Goal: Task Accomplishment & Management: Use online tool/utility

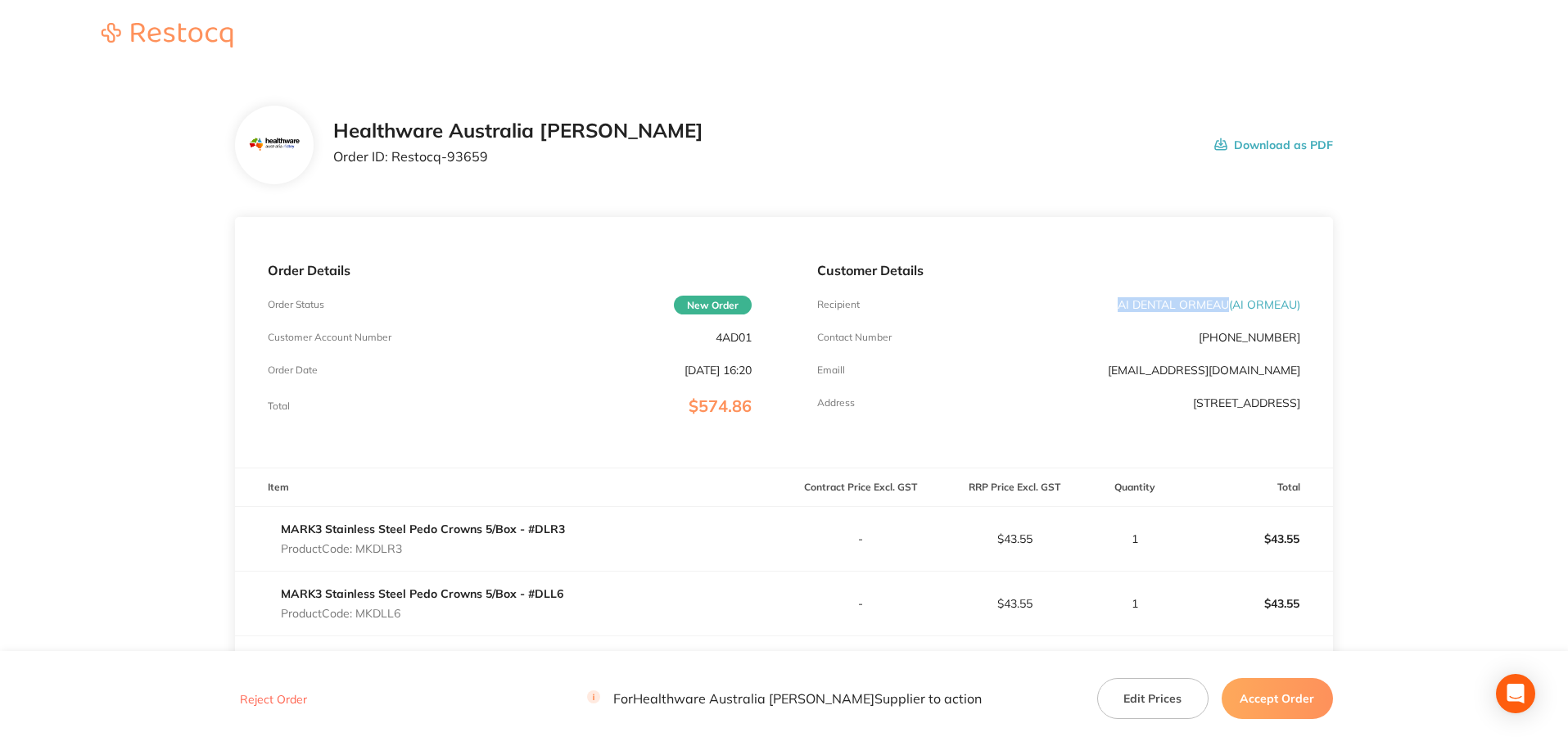
drag, startPoint x: 1226, startPoint y: 305, endPoint x: 1092, endPoint y: 301, distance: 134.1
click at [1092, 301] on div "Recipient AI DENTAL ORMEAU ( AI ORMEAU )" at bounding box center [1058, 304] width 483 height 13
copy p "AI DENTAL ORMEAU"
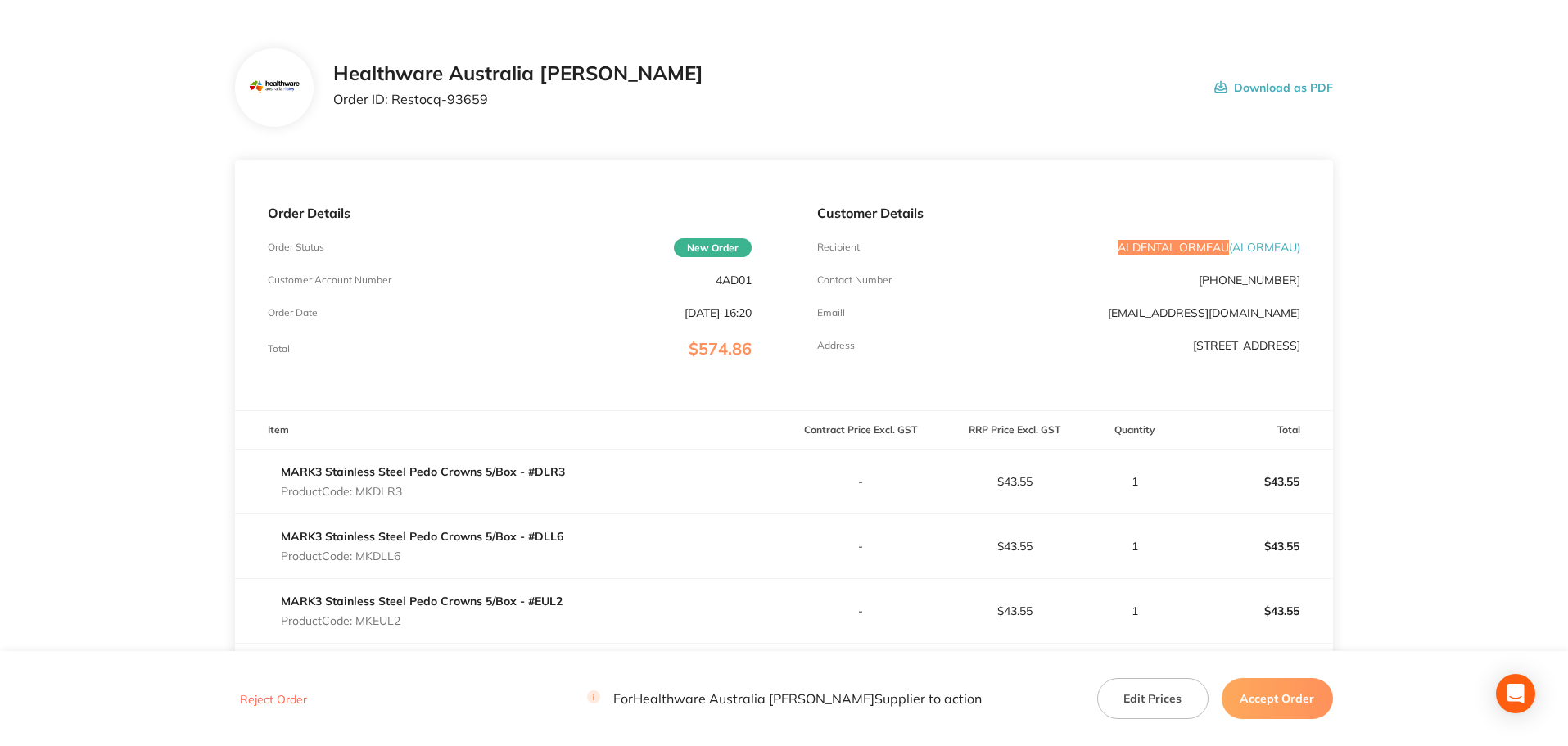
scroll to position [245, 0]
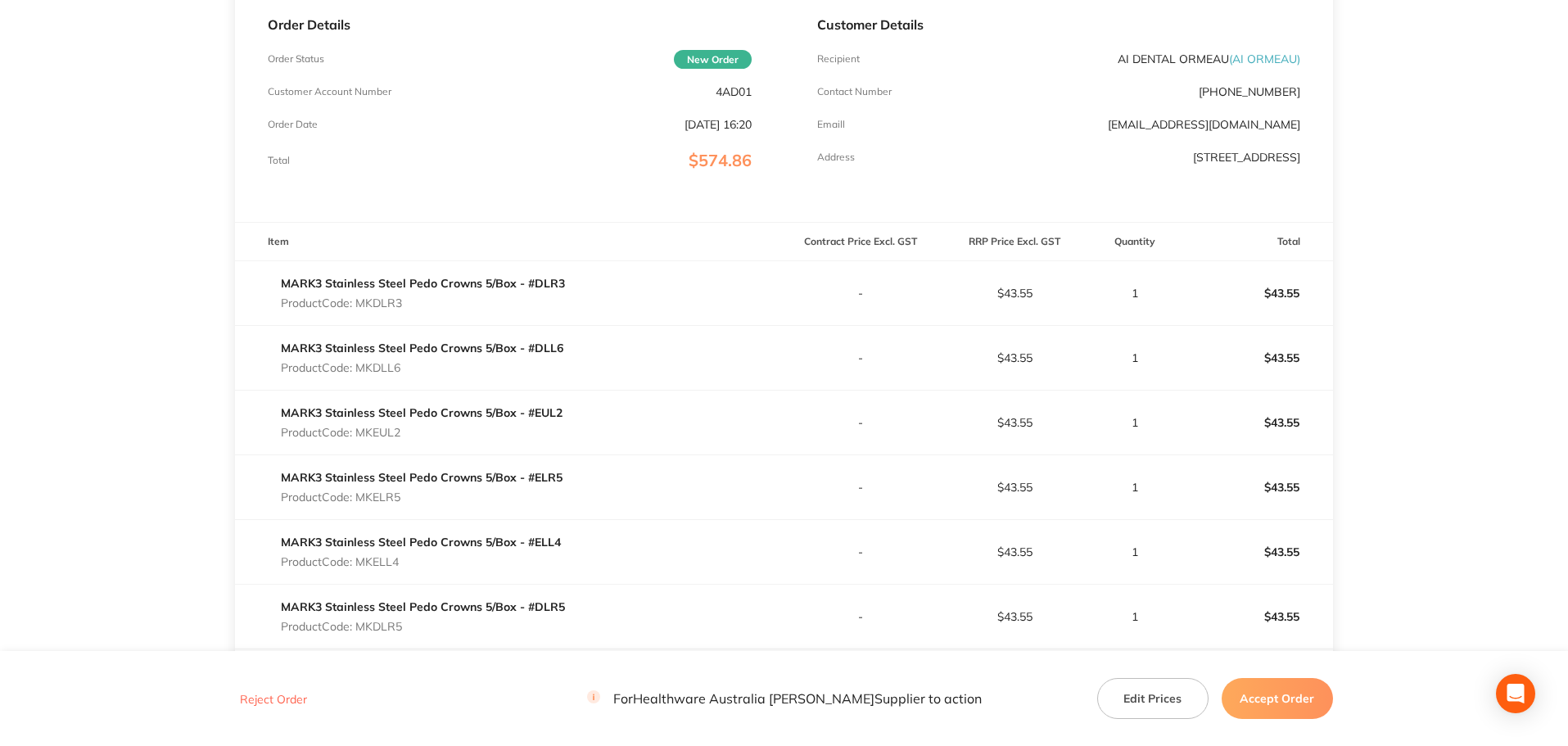
click at [386, 299] on p "Product Code: MKDLR3" at bounding box center [422, 303] width 284 height 13
copy p "MKDLR3"
click at [385, 367] on p "Product Code: MKDLL6" at bounding box center [421, 368] width 282 height 13
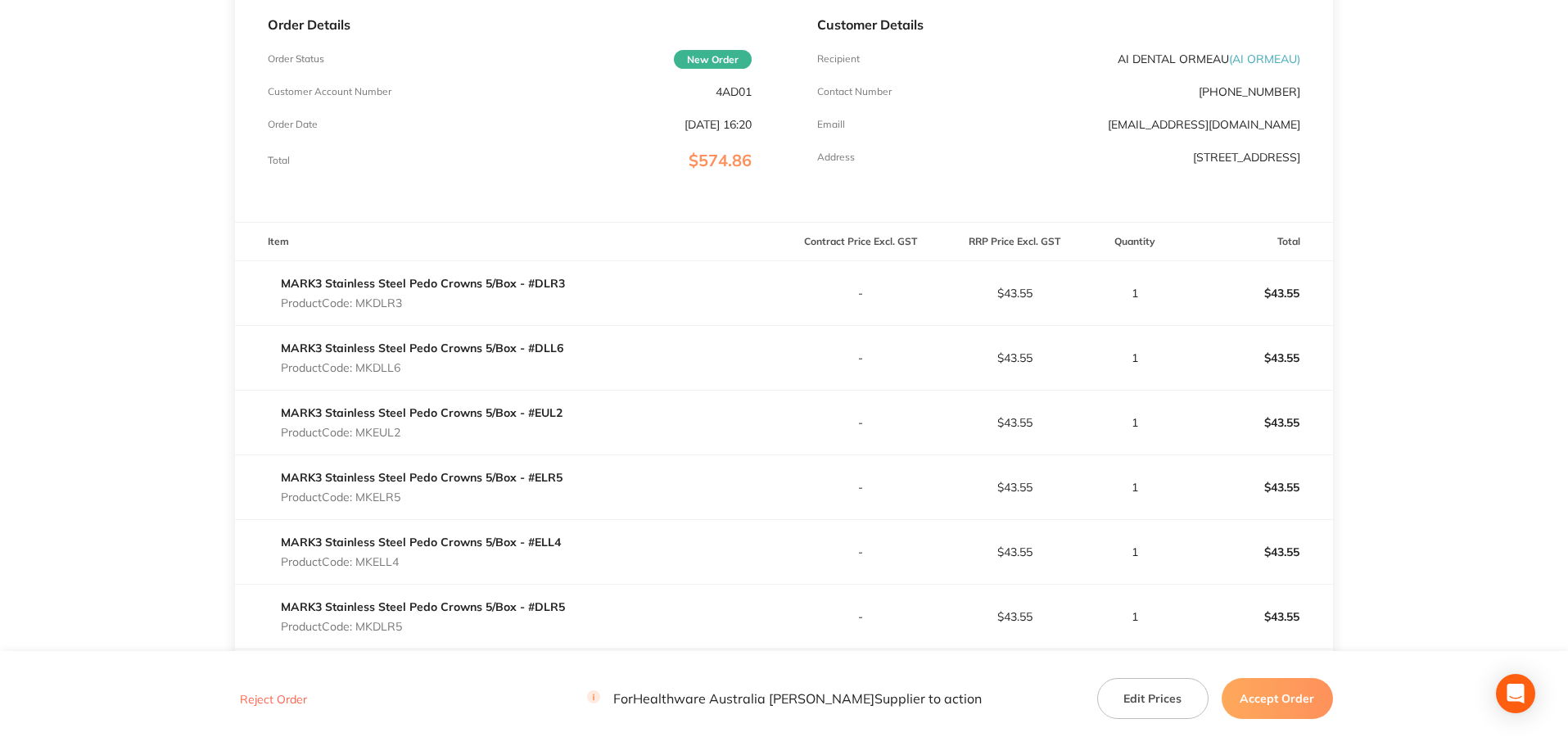
copy p "MKDLL6"
click at [384, 430] on p "Product Code: MKEUL2" at bounding box center [421, 432] width 281 height 13
copy p "MKEUL2"
click at [386, 498] on p "Product Code: MKELR5" at bounding box center [421, 497] width 281 height 13
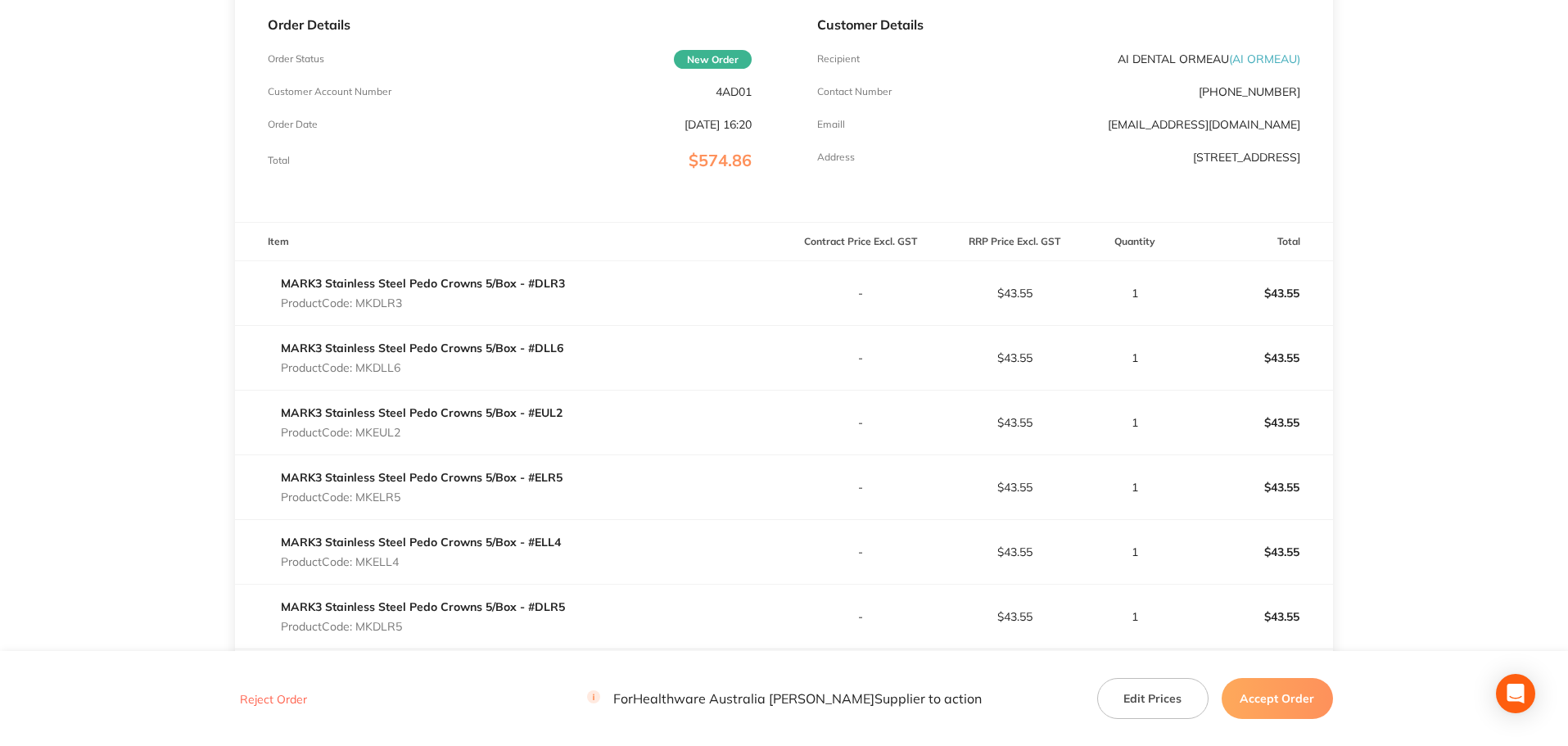
click at [386, 498] on p "Product Code: MKELR5" at bounding box center [421, 497] width 281 height 13
copy p "MKELR5"
click at [381, 560] on p "Product Code: MKELL4" at bounding box center [420, 561] width 280 height 13
copy p "MKELL4"
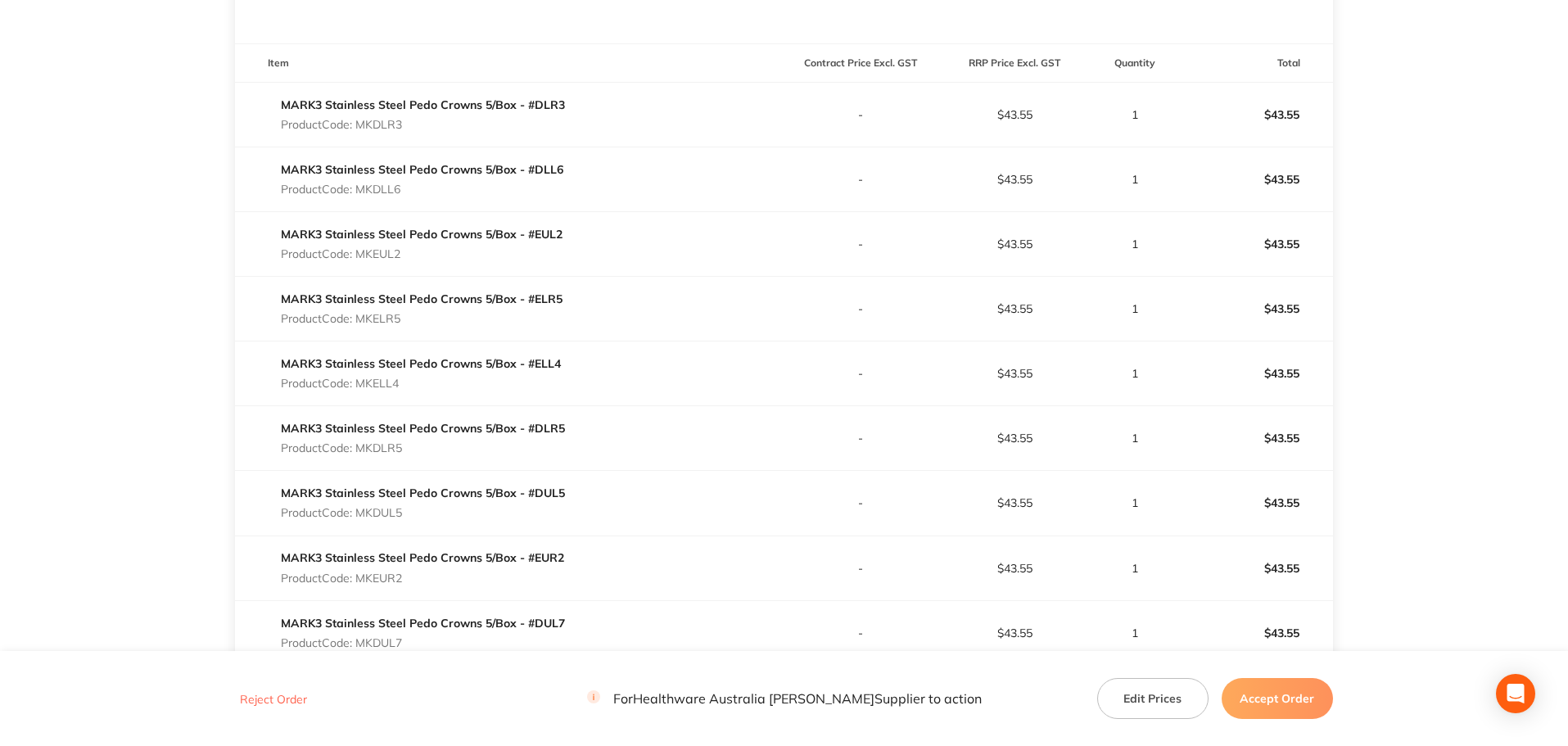
scroll to position [492, 0]
click at [391, 377] on p "Product Code: MKDLR5" at bounding box center [422, 381] width 284 height 13
copy p "MKDLR5"
click at [383, 442] on p "Product Code: MKDUL5" at bounding box center [422, 445] width 284 height 13
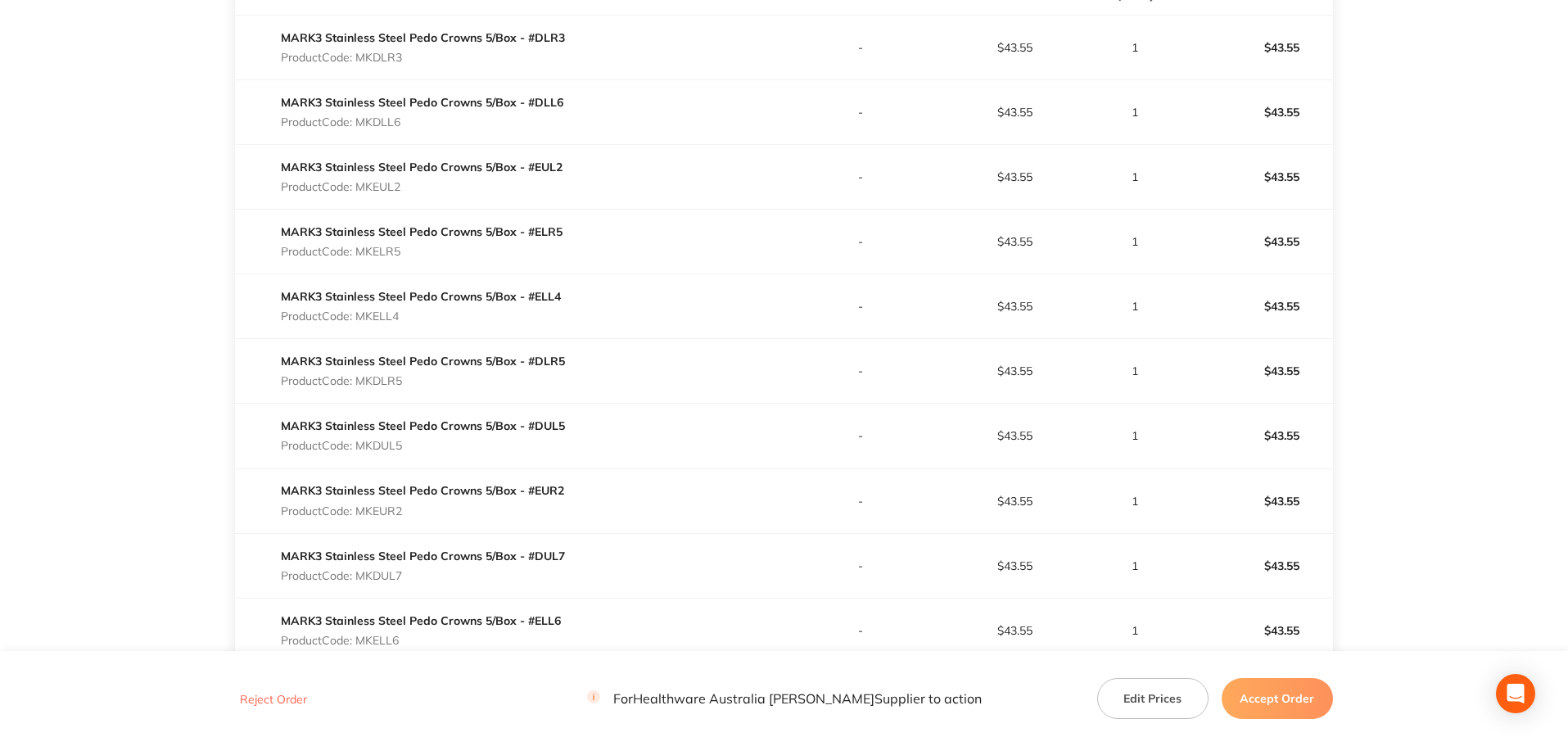
click at [383, 442] on p "Product Code: MKDUL5" at bounding box center [422, 445] width 284 height 13
copy p "MKDUL5"
click at [391, 505] on p "Product Code: MKEUR2" at bounding box center [422, 511] width 283 height 13
copy p "MKEUR2"
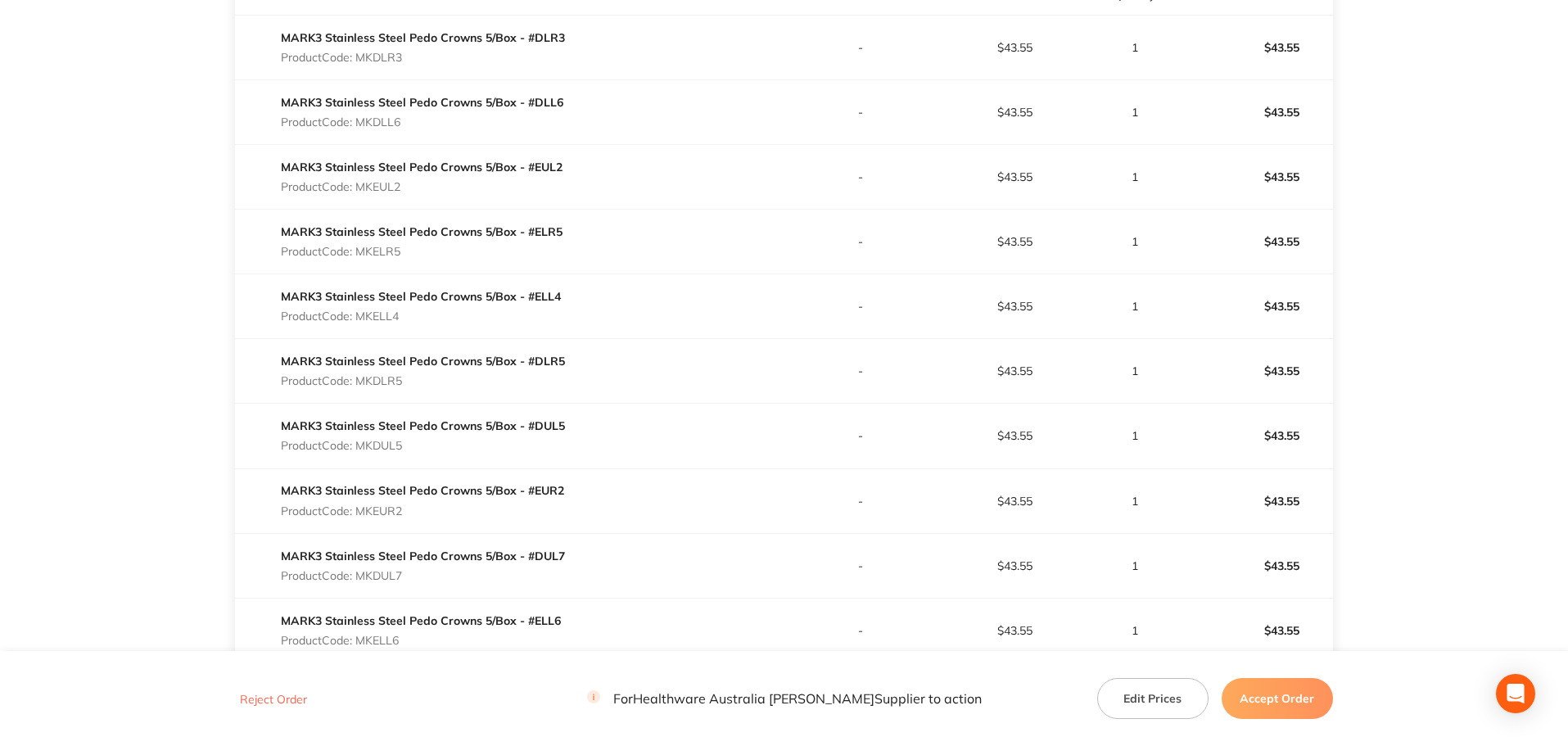
click at [383, 572] on p "Product Code: MKDUL7" at bounding box center [422, 575] width 284 height 13
copy p "MKDUL7"
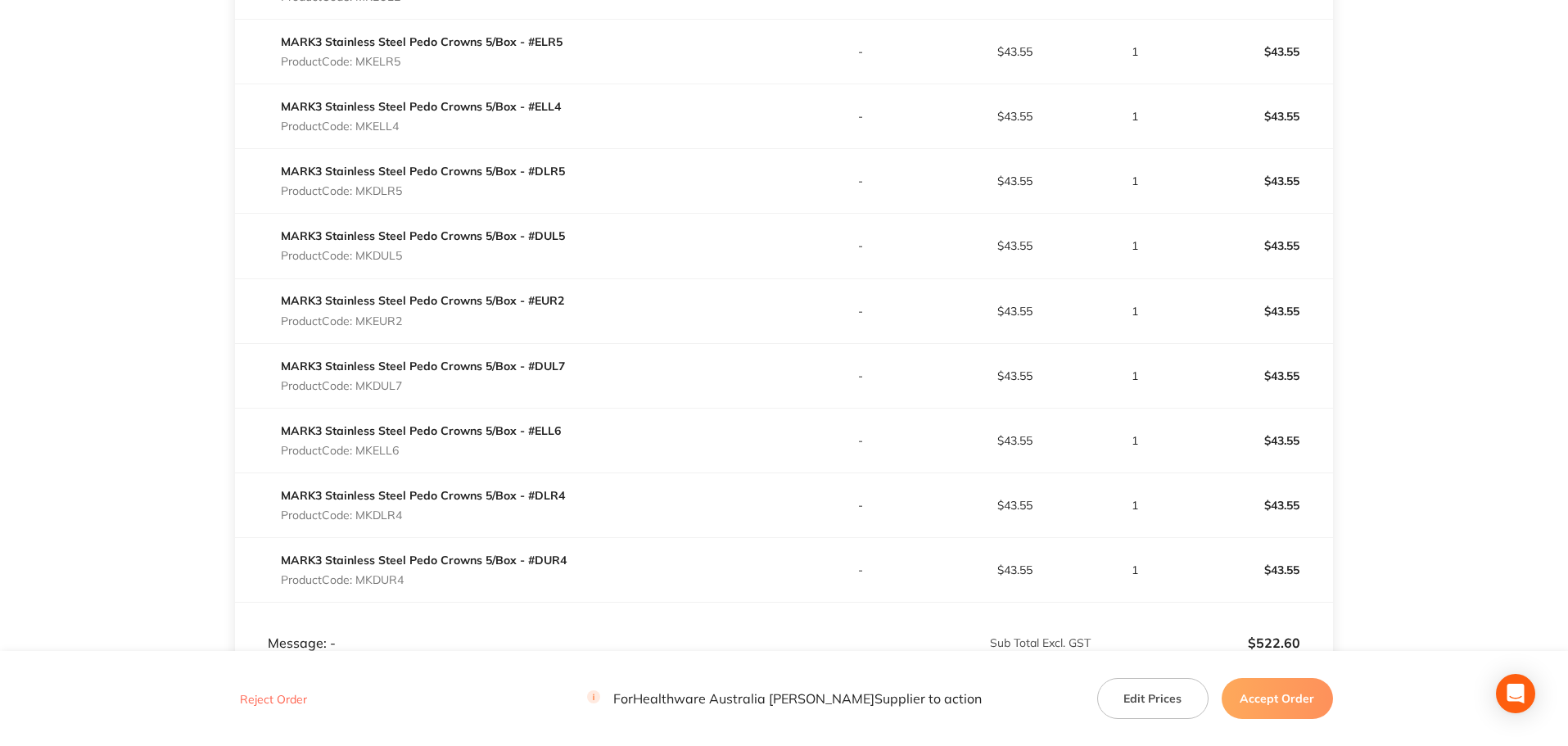
scroll to position [737, 0]
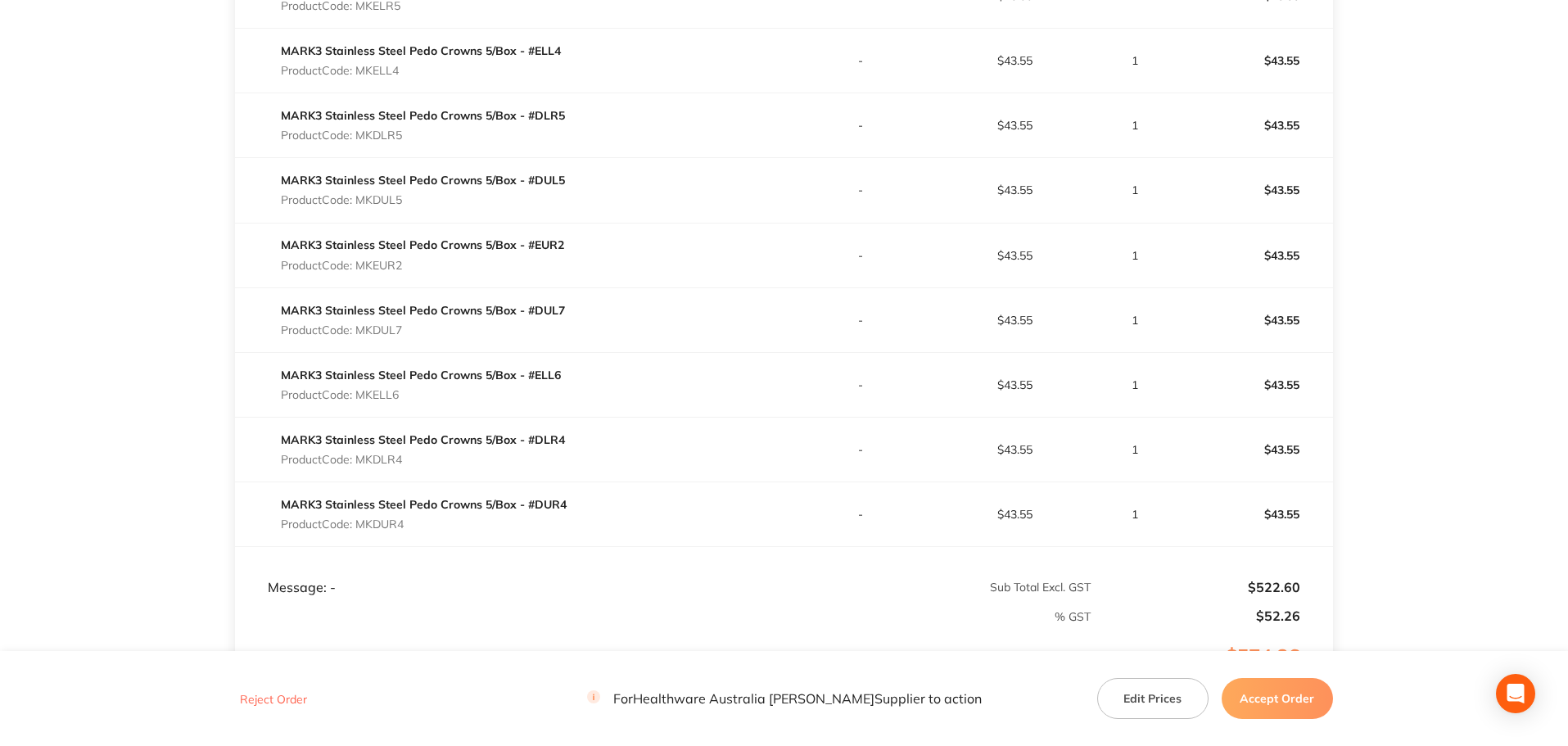
click at [382, 388] on p "Product Code: MKELL6" at bounding box center [420, 394] width 280 height 13
click at [383, 457] on p "Product Code: MKDLR4" at bounding box center [422, 459] width 284 height 13
click at [393, 524] on p "Product Code: MKDUR4" at bounding box center [423, 523] width 286 height 13
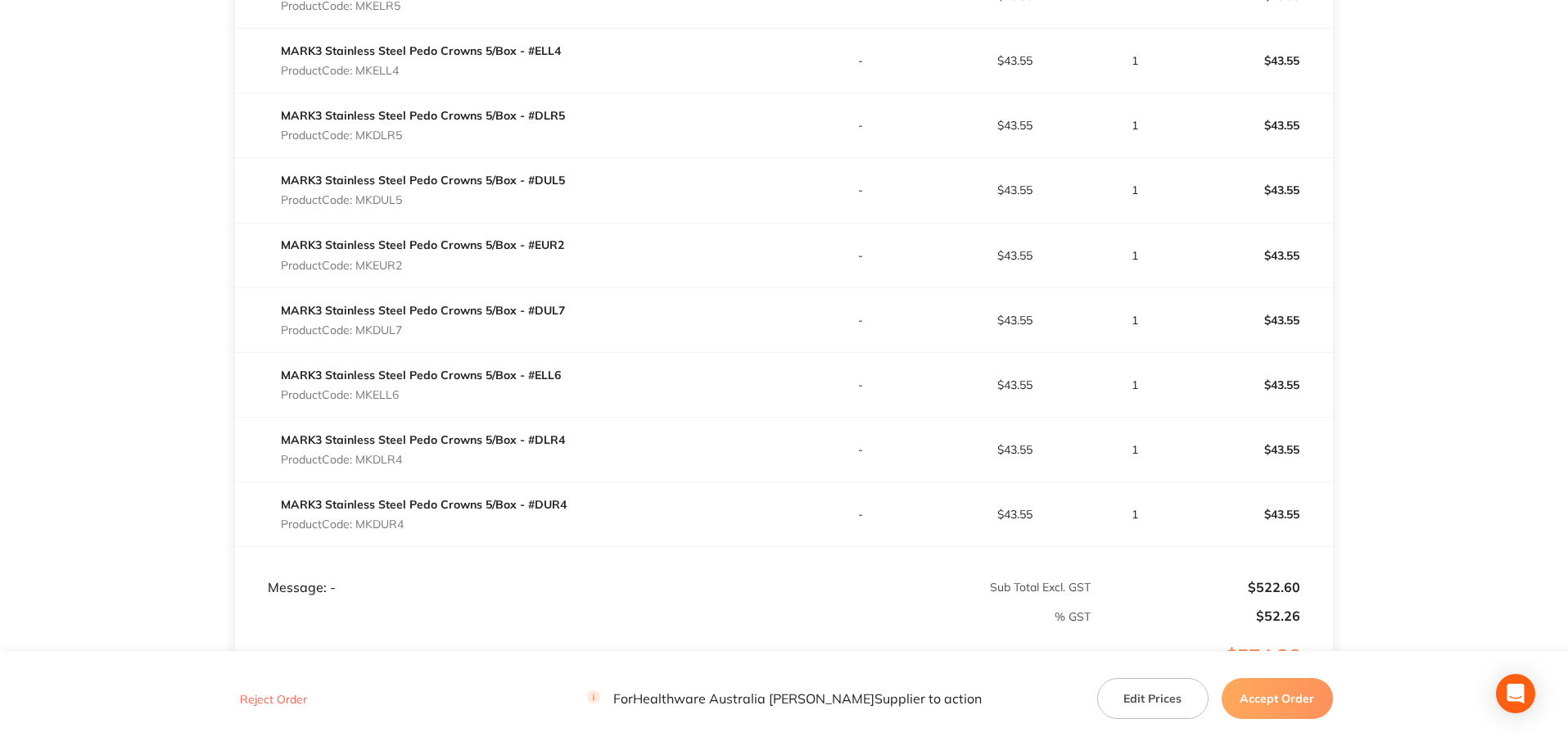
click at [393, 524] on p "Product Code: MKDUR4" at bounding box center [423, 523] width 286 height 13
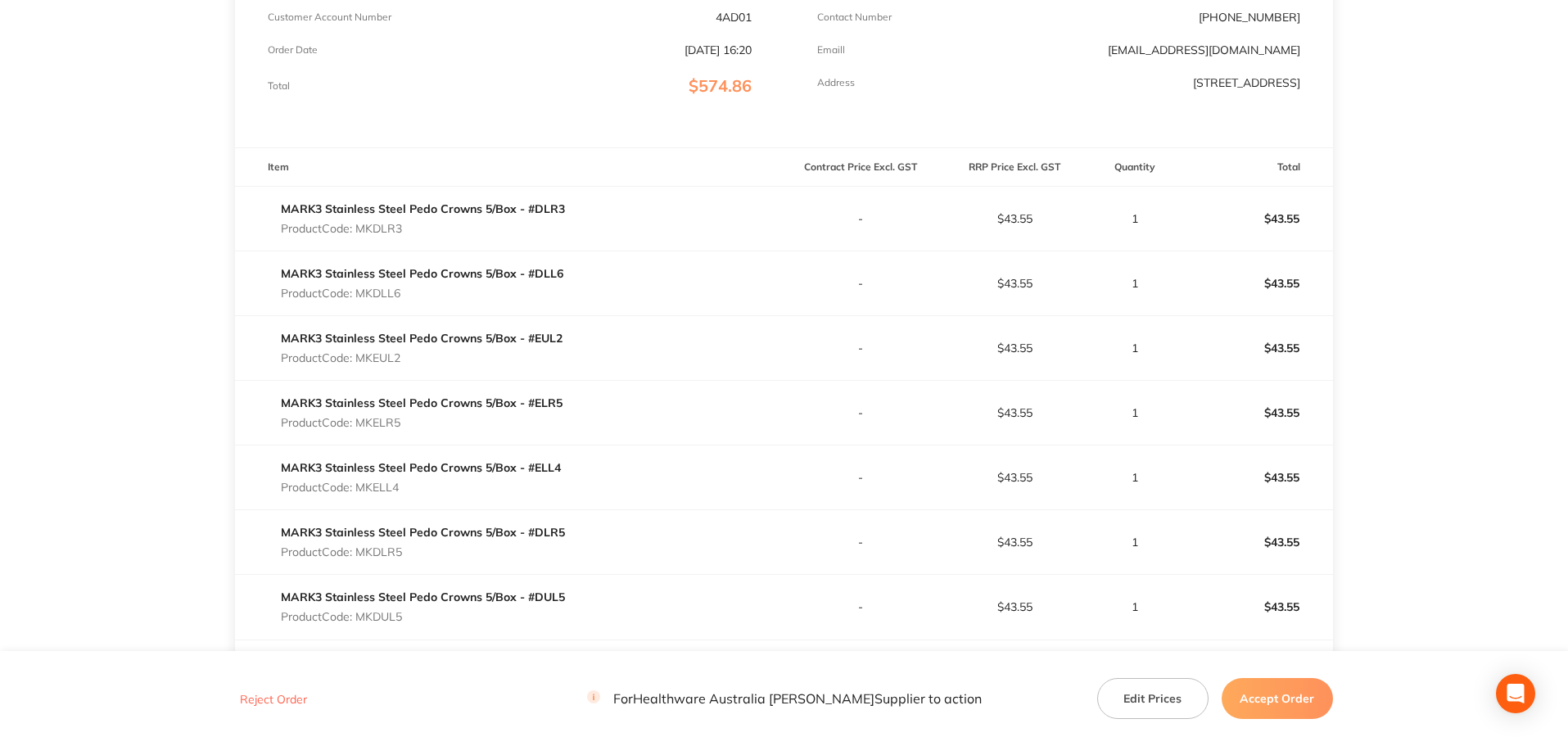
scroll to position [245, 0]
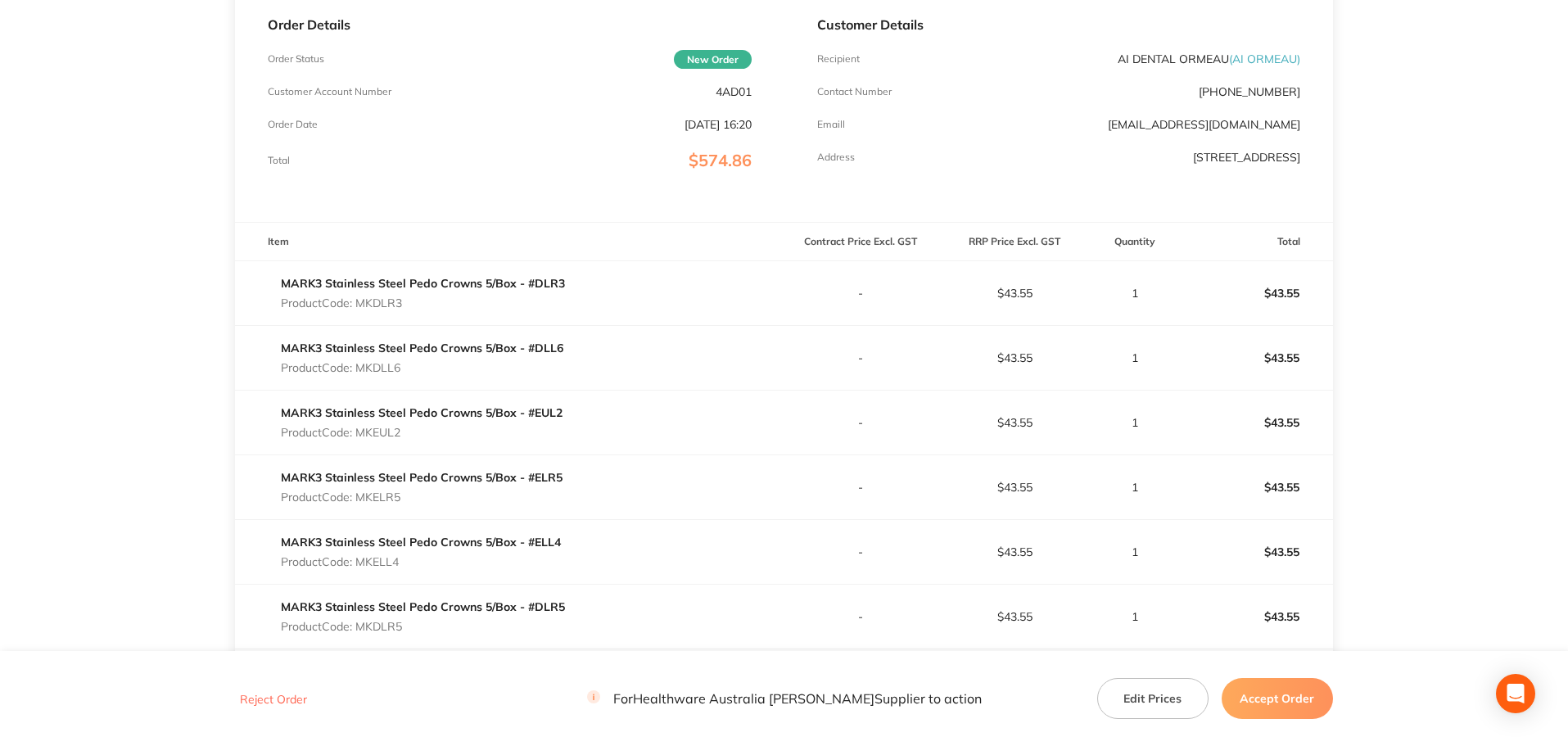
click at [1135, 614] on p "1" at bounding box center [1135, 617] width 86 height 13
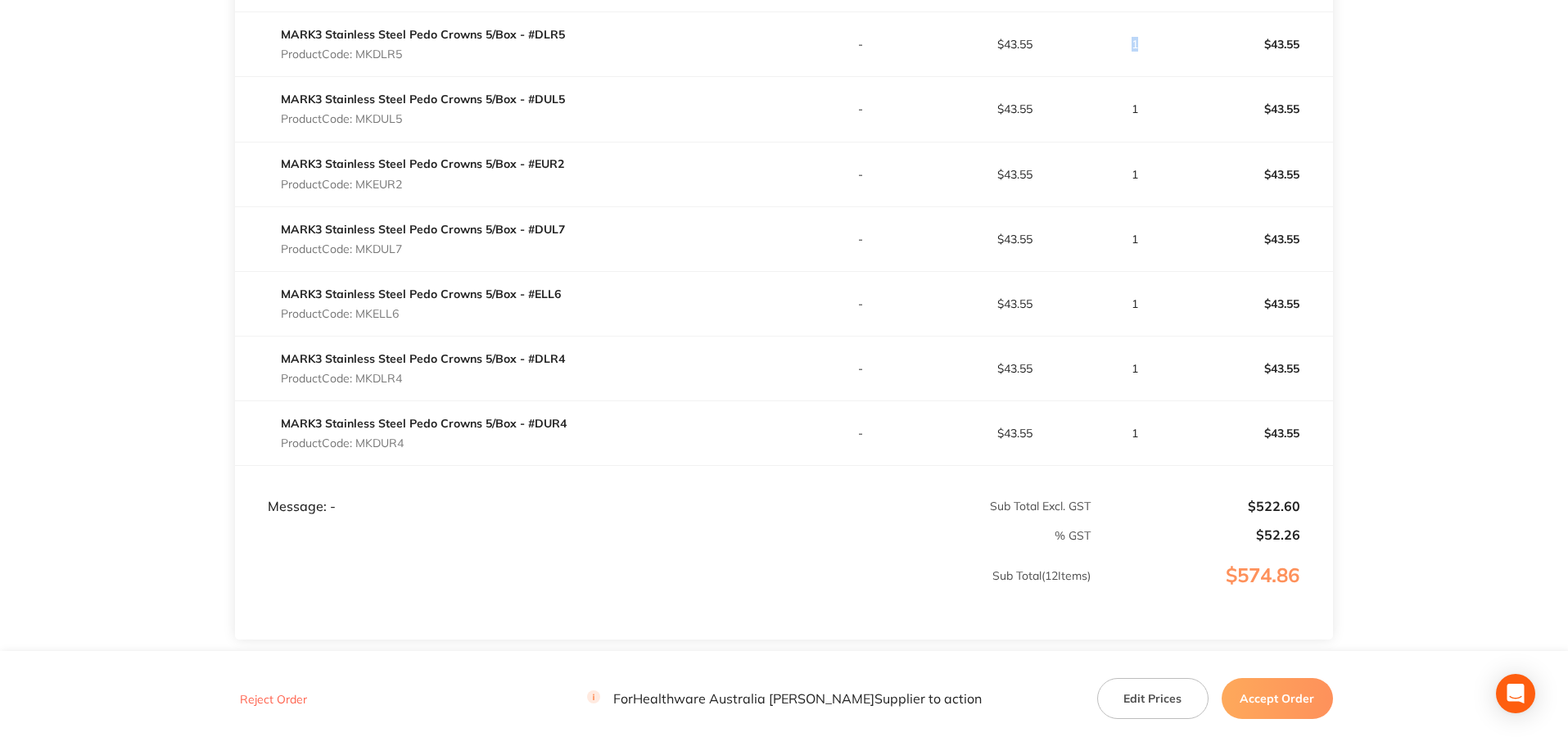
scroll to position [819, 0]
click at [1281, 701] on button "Accept Order" at bounding box center [1277, 698] width 112 height 41
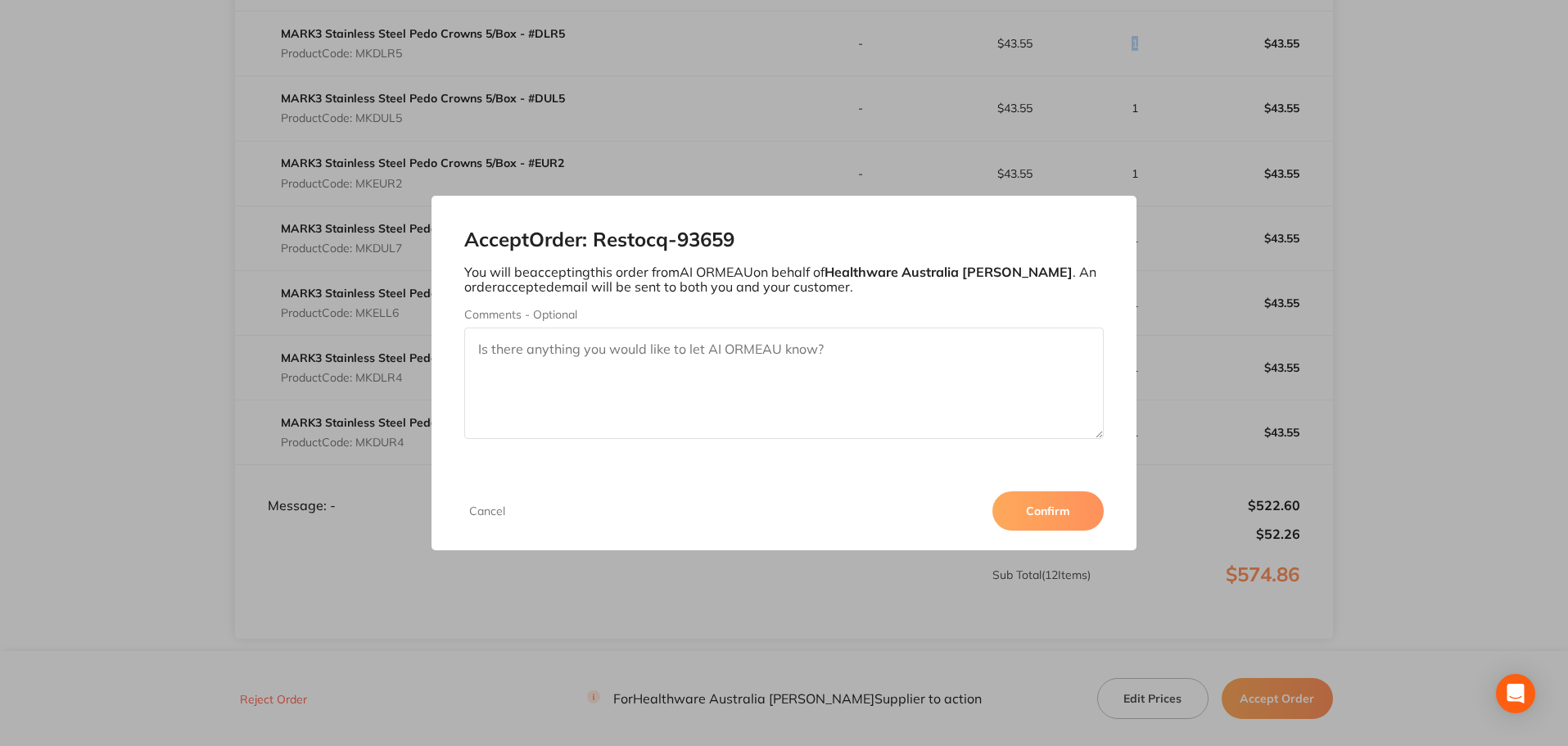
click at [1043, 508] on button "Confirm" at bounding box center [1048, 511] width 112 height 40
